Goal: Transaction & Acquisition: Subscribe to service/newsletter

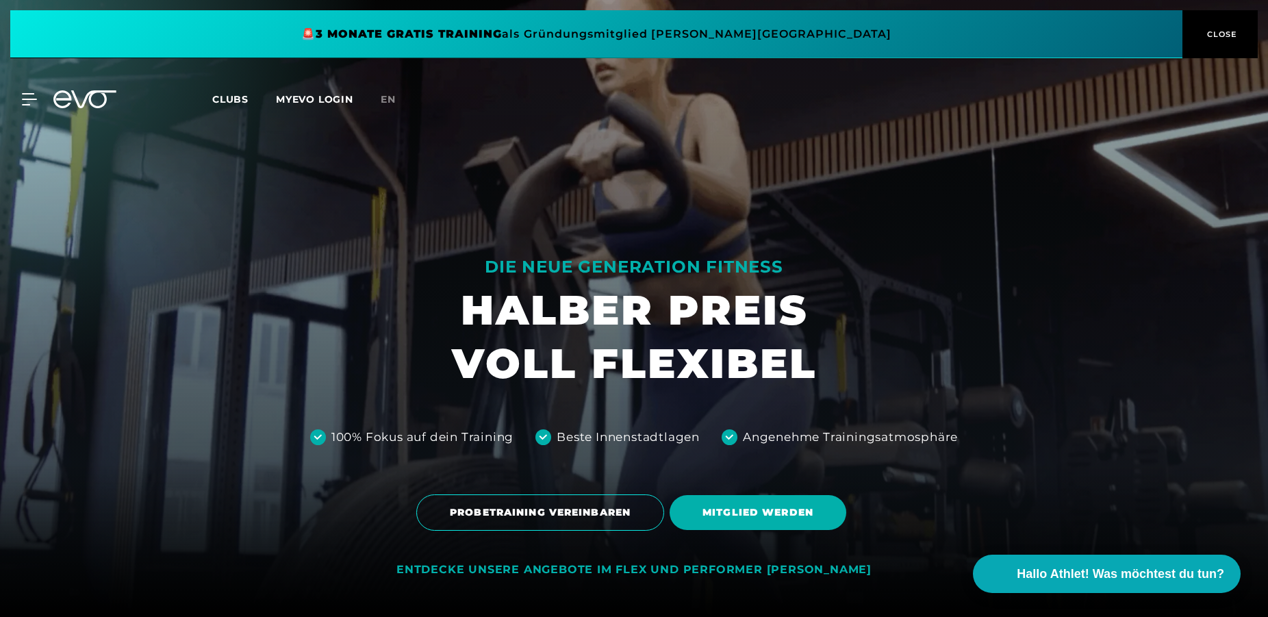
click at [729, 451] on div "Angenehme Trainingsatmosphäre" at bounding box center [840, 437] width 236 height 51
drag, startPoint x: 696, startPoint y: 437, endPoint x: 871, endPoint y: 466, distance: 177.0
click at [715, 442] on div "DIE NEUE GENERATION FITNESS HALBER PREIS VOLL FLEXIBEL 100% Fokus auf dein Trai…" at bounding box center [634, 308] width 1268 height 617
click at [871, 466] on div at bounding box center [634, 308] width 1268 height 617
click at [747, 427] on div "Angenehme Trainingsatmosphäre" at bounding box center [850, 437] width 215 height 51
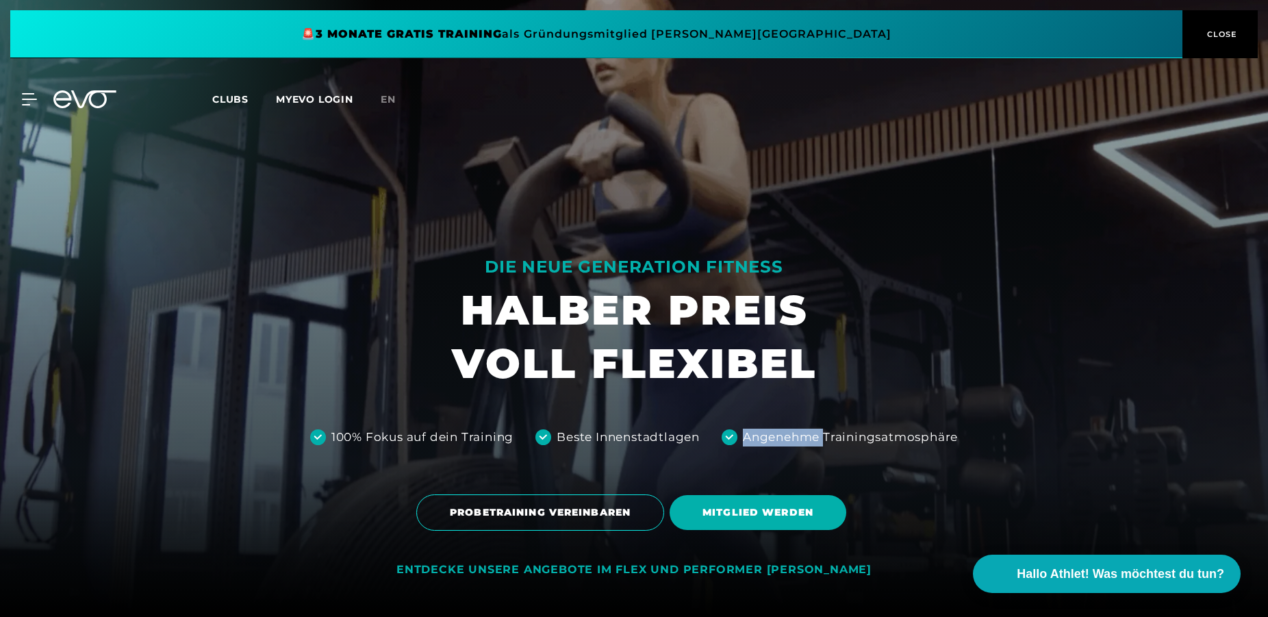
click at [747, 427] on div "Angenehme Trainingsatmosphäre" at bounding box center [850, 437] width 215 height 51
click at [736, 504] on span "MITGLIED WERDEN" at bounding box center [758, 512] width 177 height 35
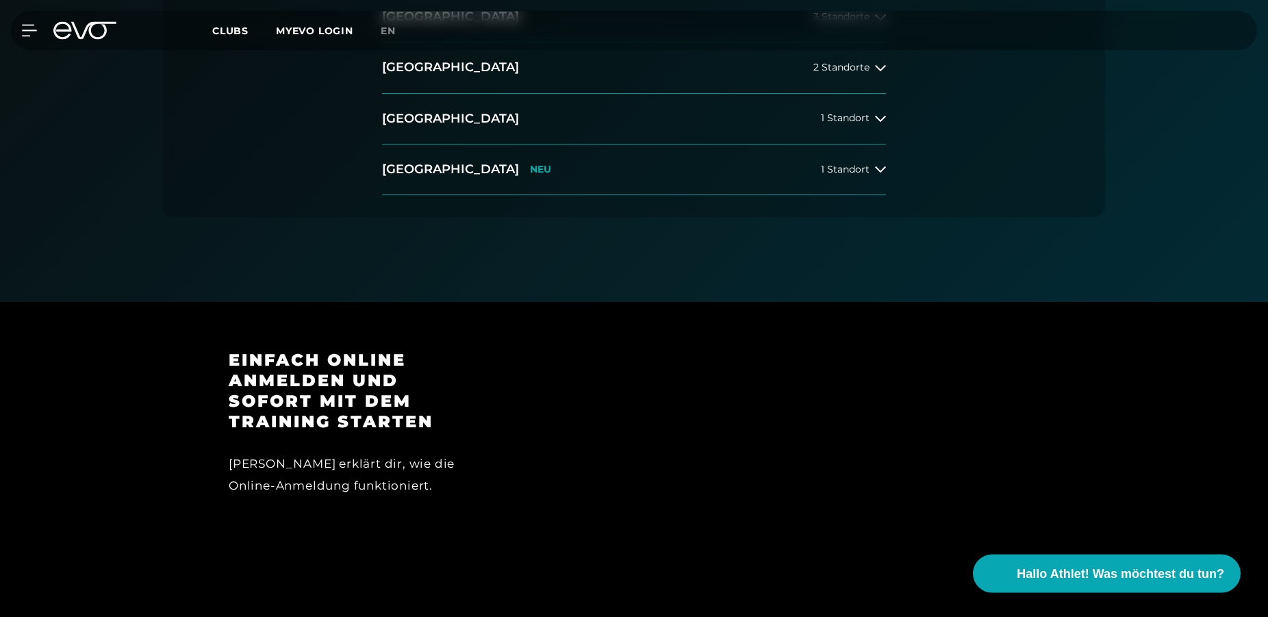
scroll to position [489, 0]
